Goal: Transaction & Acquisition: Purchase product/service

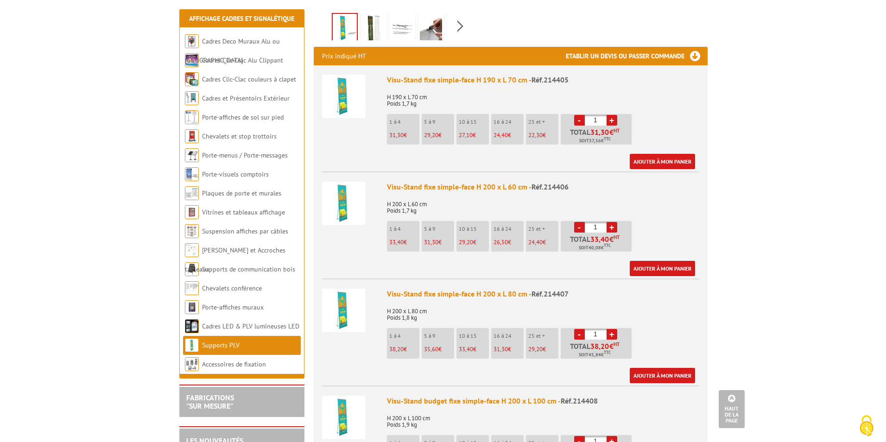
scroll to position [278, 0]
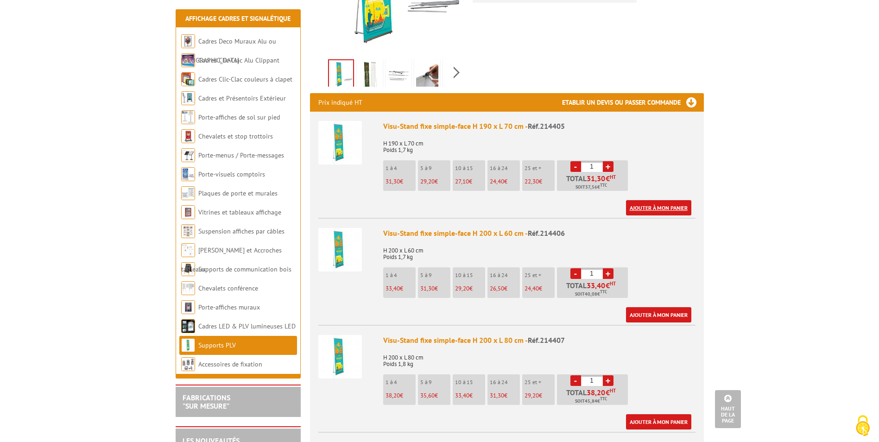
click at [652, 200] on link "Ajouter à mon panier" at bounding box center [658, 207] width 65 height 15
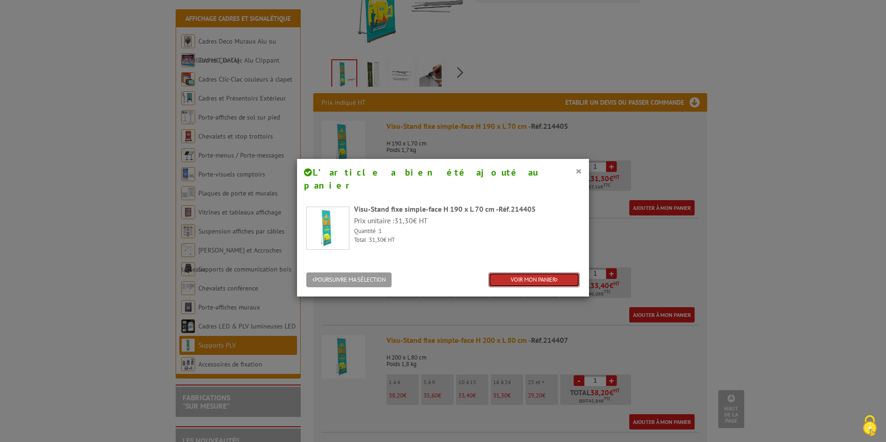
click at [533, 272] on link "VOIR MON PANIER" at bounding box center [533, 279] width 91 height 15
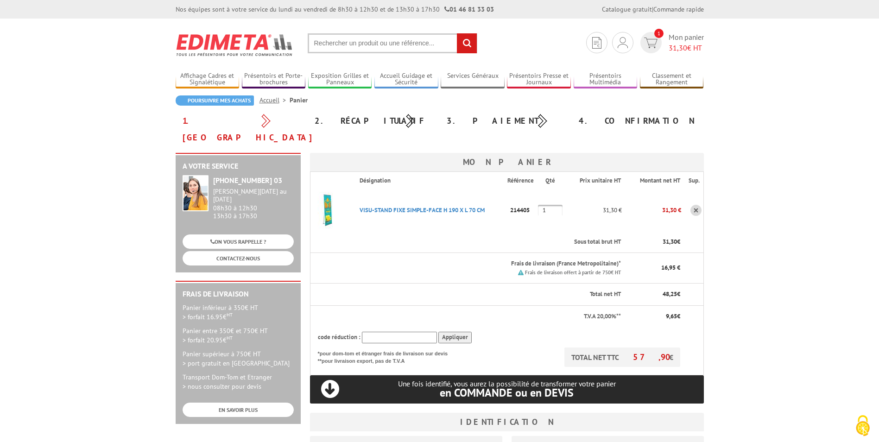
click at [556, 205] on input "1" at bounding box center [550, 210] width 25 height 11
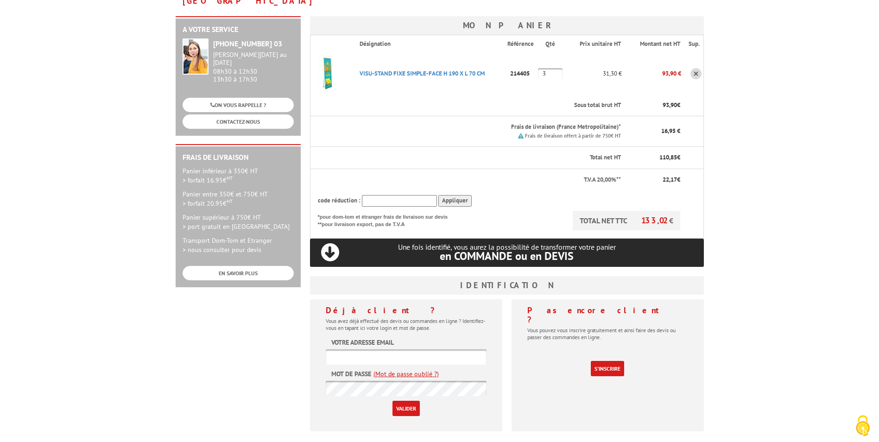
scroll to position [139, 0]
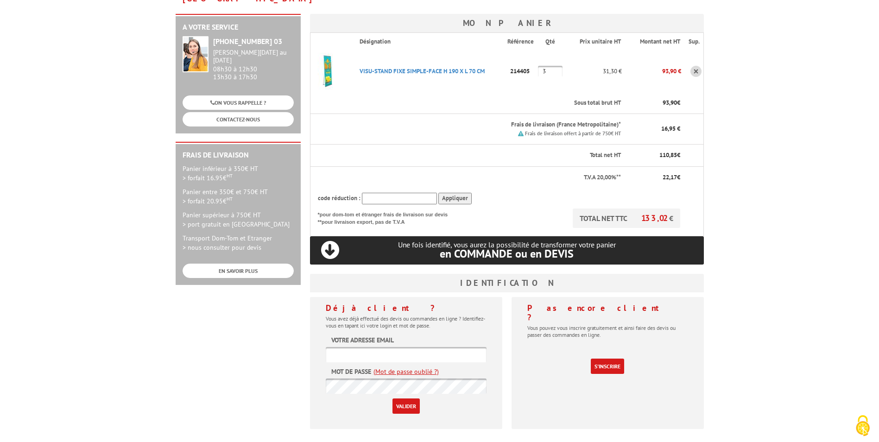
type input "3"
click at [494, 316] on div "Déjà client ? Vous avez déjà effectué des devis ou commandes en ligne ? Identif…" at bounding box center [406, 363] width 192 height 132
click at [425, 193] on input "text" at bounding box center [399, 199] width 75 height 12
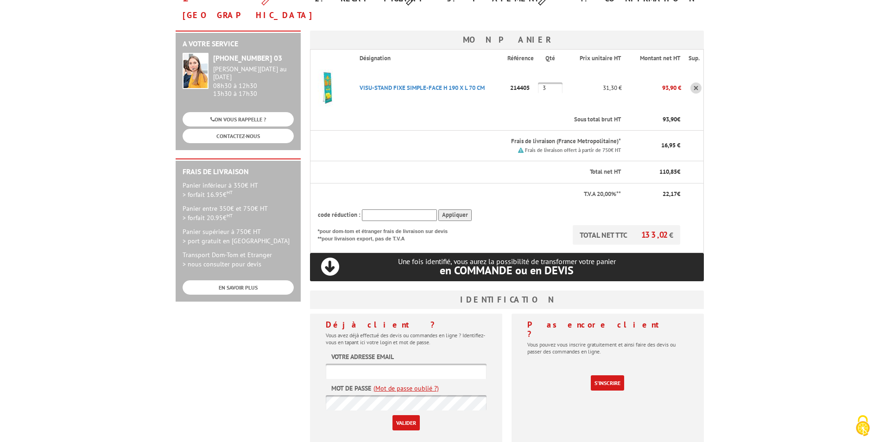
scroll to position [232, 0]
